Goal: Task Accomplishment & Management: Manage account settings

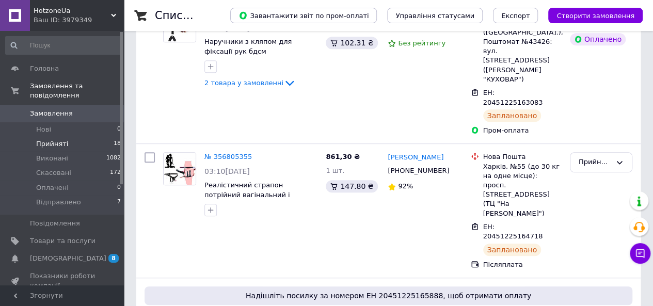
scroll to position [258, 0]
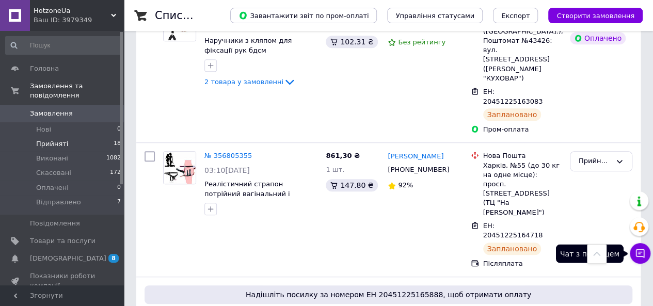
click at [643, 256] on icon at bounding box center [640, 253] width 10 height 10
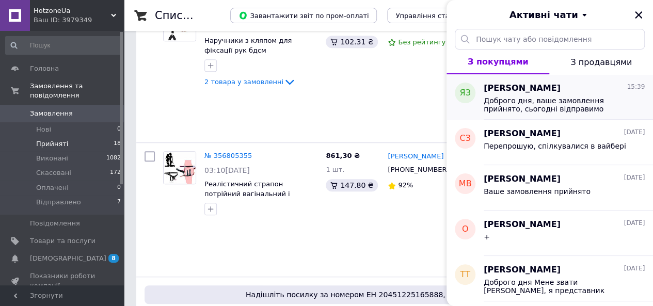
click at [550, 97] on span "Доброго дня, ваше замовлення прийнято, сьогодні відправимо" at bounding box center [557, 105] width 147 height 17
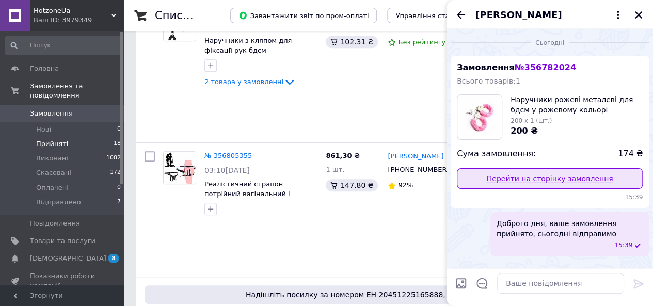
scroll to position [465, 0]
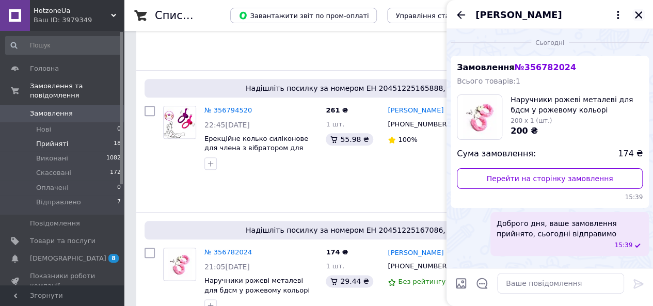
click at [637, 12] on icon "Закрити" at bounding box center [638, 14] width 9 height 9
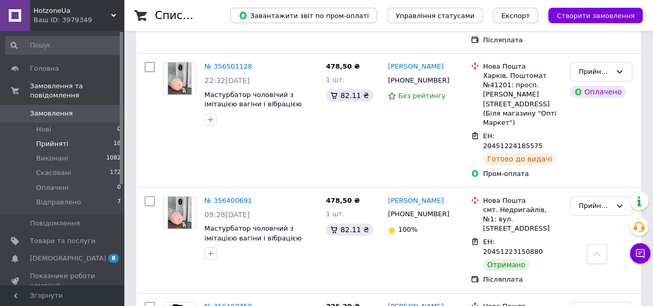
scroll to position [1912, 0]
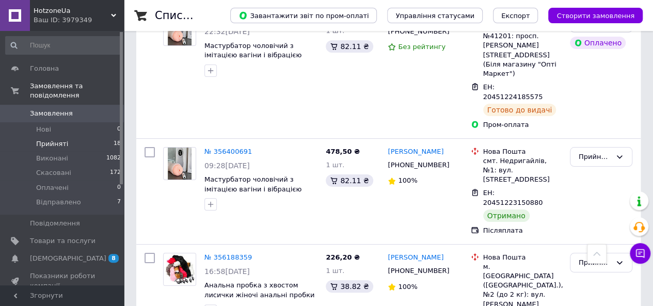
click at [62, 109] on link "Замовлення 0" at bounding box center [63, 114] width 127 height 18
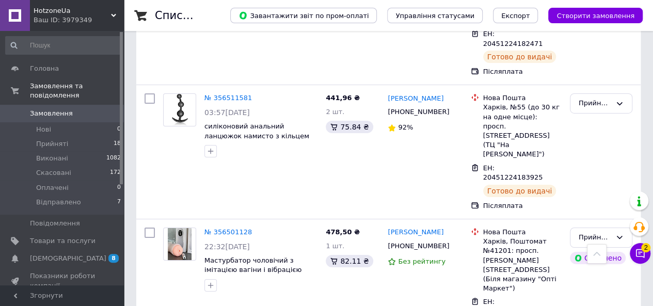
scroll to position [1652, 0]
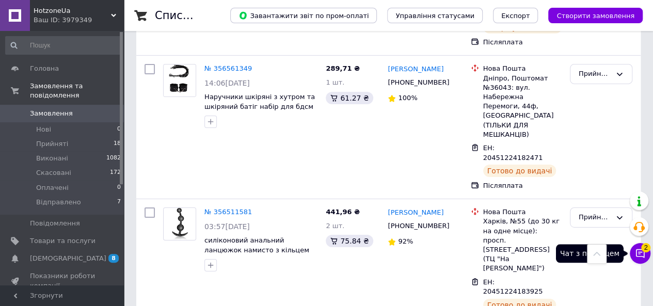
click at [635, 248] on icon at bounding box center [640, 253] width 10 height 10
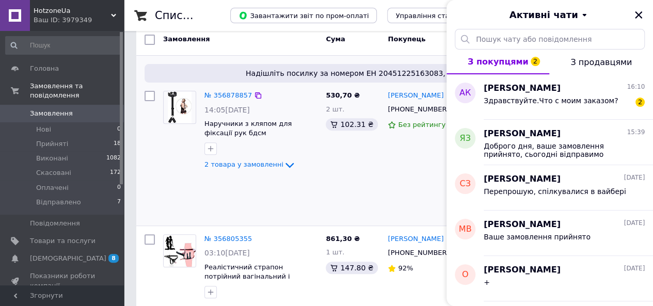
scroll to position [155, 0]
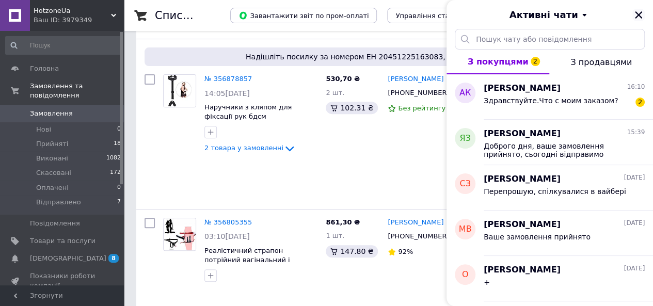
click at [635, 11] on icon "Закрити" at bounding box center [638, 14] width 9 height 9
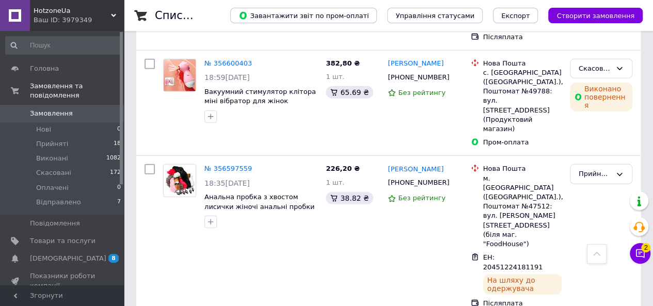
scroll to position [1394, 0]
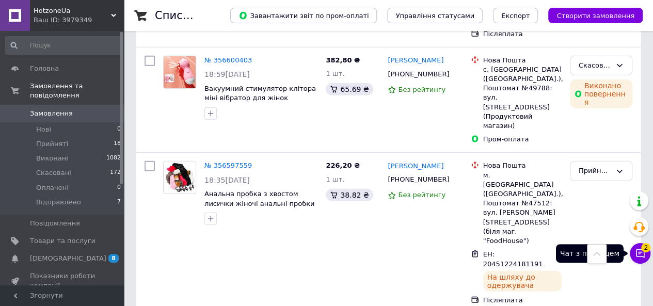
click at [635, 249] on icon at bounding box center [640, 253] width 10 height 10
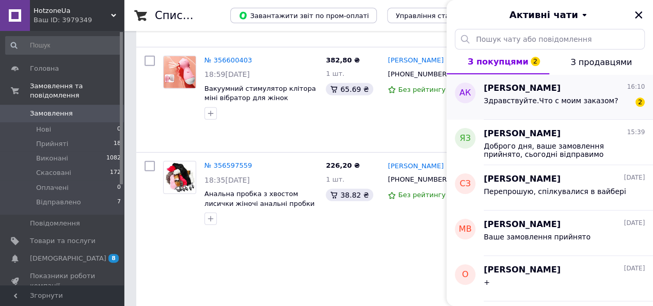
click at [555, 105] on div "Здравствуйте.Что с моим заказом?" at bounding box center [551, 104] width 134 height 14
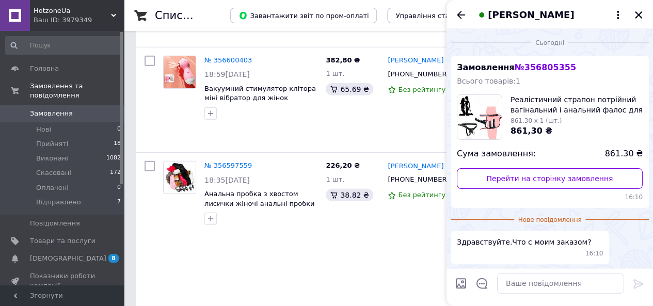
scroll to position [28, 0]
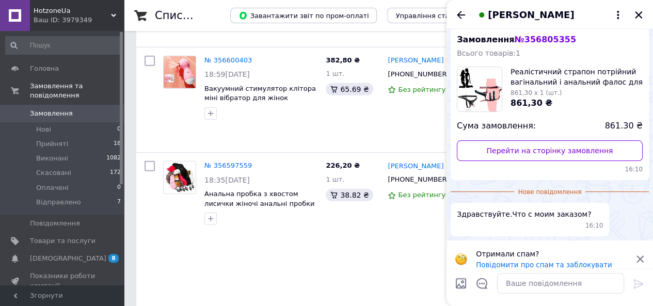
click at [639, 256] on icon at bounding box center [640, 259] width 7 height 7
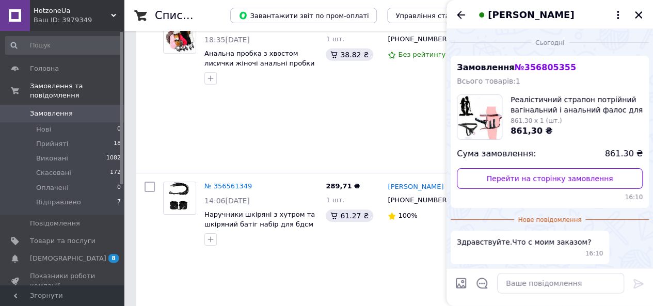
scroll to position [1549, 0]
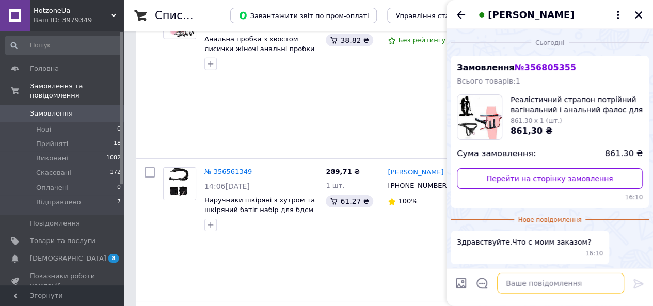
click at [551, 282] on textarea at bounding box center [560, 283] width 127 height 21
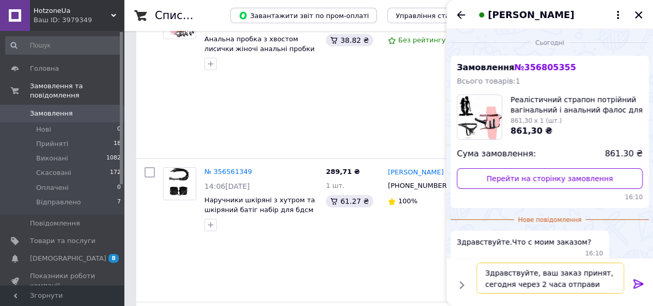
type textarea "Здравствуйте, ваш заказ принят, сегодня через 2 часа отправим"
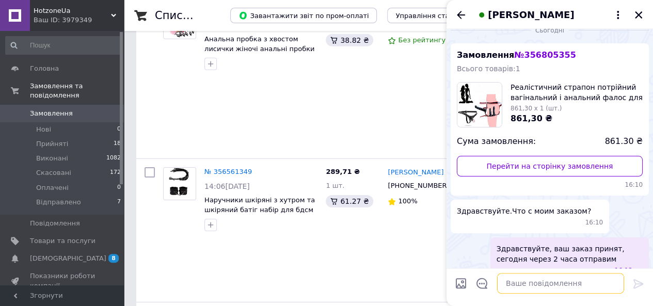
scroll to position [19, 0]
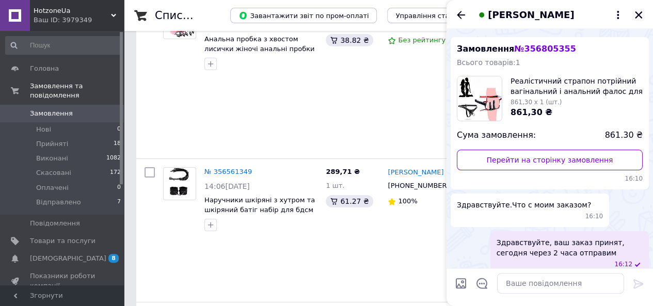
click at [638, 11] on icon "Закрити" at bounding box center [638, 14] width 9 height 9
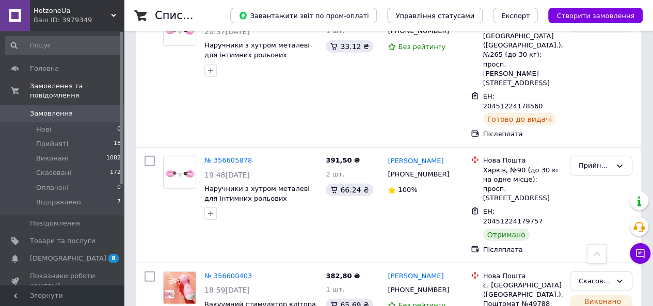
scroll to position [1239, 0]
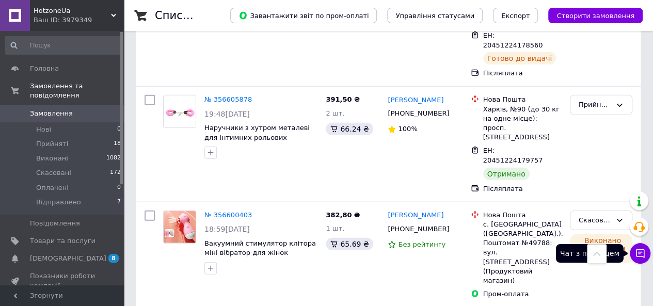
click at [642, 250] on icon at bounding box center [640, 253] width 10 height 10
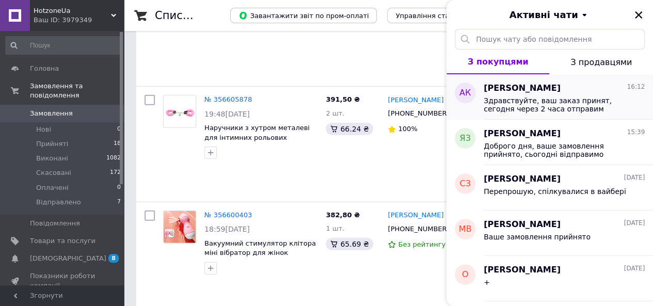
click at [559, 108] on span "Здравствуйте, ваш заказ принят, сегодня через 2 часа отправим" at bounding box center [557, 105] width 147 height 17
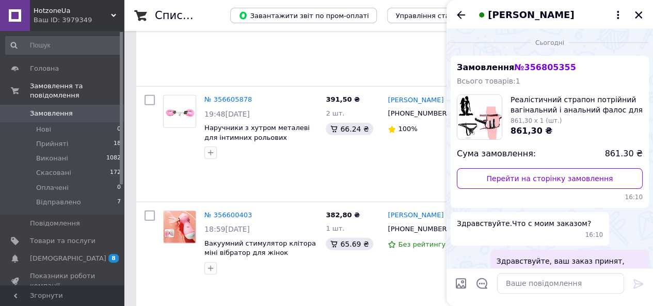
scroll to position [19, 0]
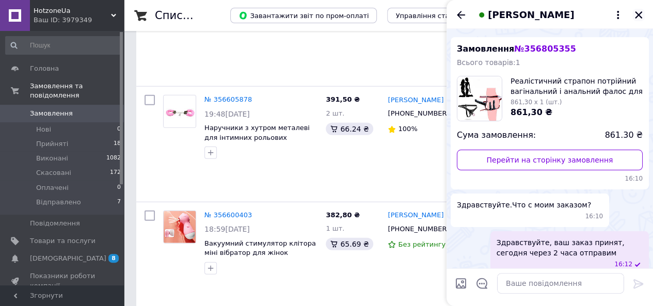
click at [641, 18] on icon "Закрити" at bounding box center [638, 14] width 7 height 7
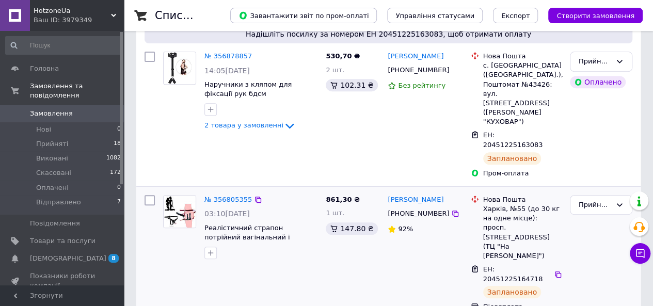
scroll to position [207, 0]
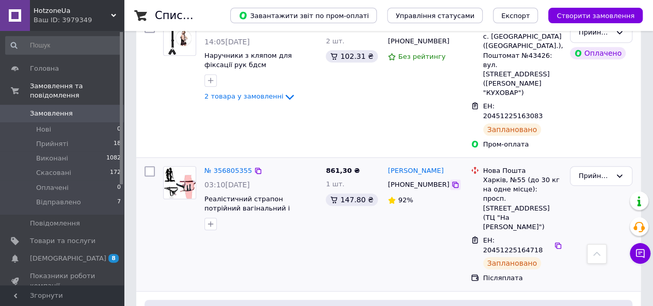
click at [451, 181] on icon at bounding box center [455, 185] width 8 height 8
click at [635, 254] on icon at bounding box center [640, 253] width 10 height 10
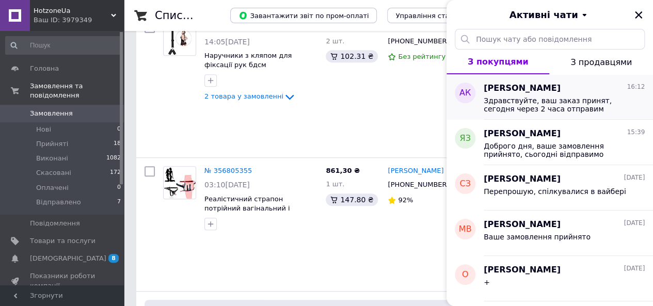
click at [549, 92] on span "[PERSON_NAME]" at bounding box center [522, 89] width 77 height 12
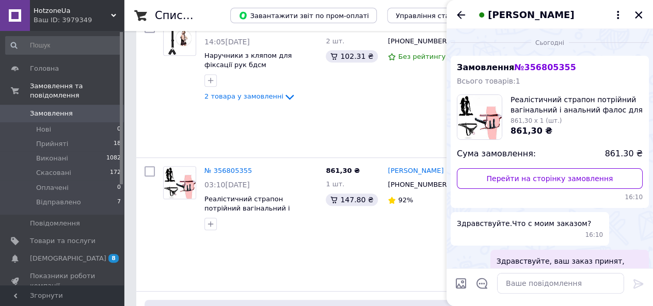
scroll to position [19, 0]
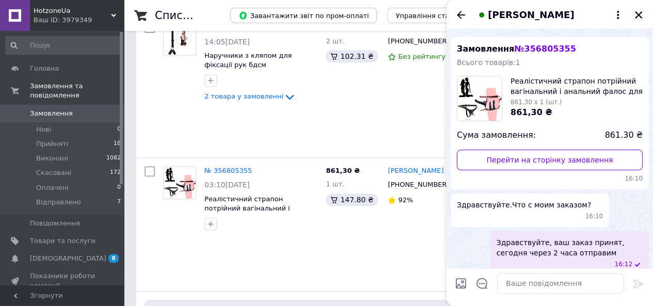
click at [637, 13] on icon "Закрити" at bounding box center [638, 14] width 9 height 9
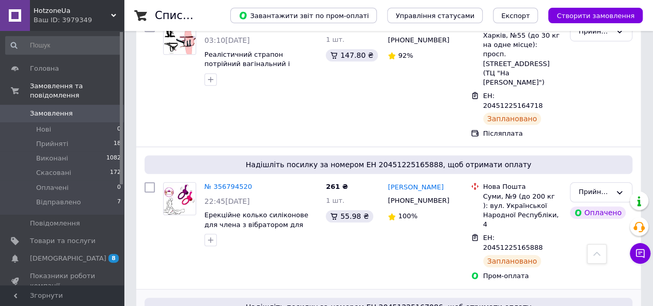
scroll to position [361, 0]
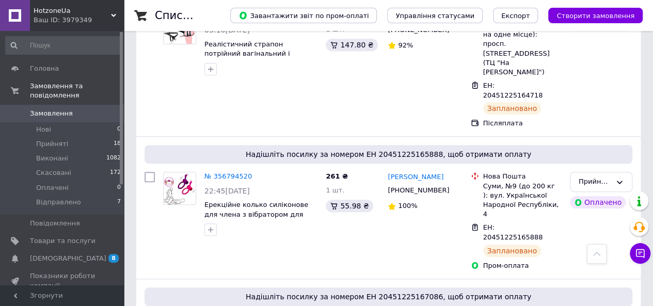
click at [66, 109] on span "Замовлення" at bounding box center [51, 113] width 43 height 9
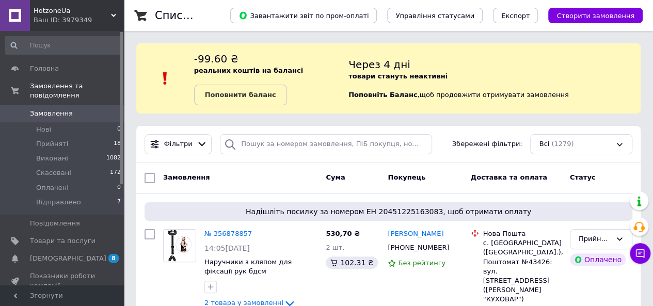
click at [89, 109] on span "Замовлення" at bounding box center [63, 113] width 66 height 9
click at [67, 109] on span "Замовлення" at bounding box center [63, 113] width 66 height 9
